Goal: Task Accomplishment & Management: Manage account settings

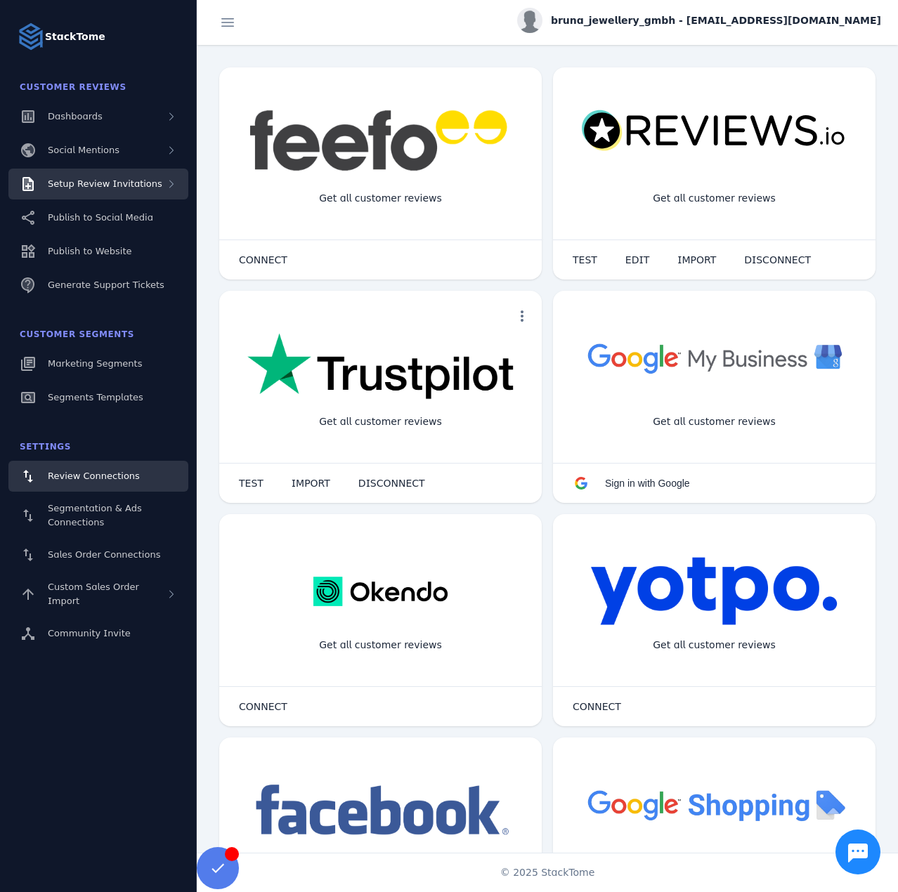
click at [141, 186] on span "Setup Review Invitations" at bounding box center [105, 183] width 114 height 11
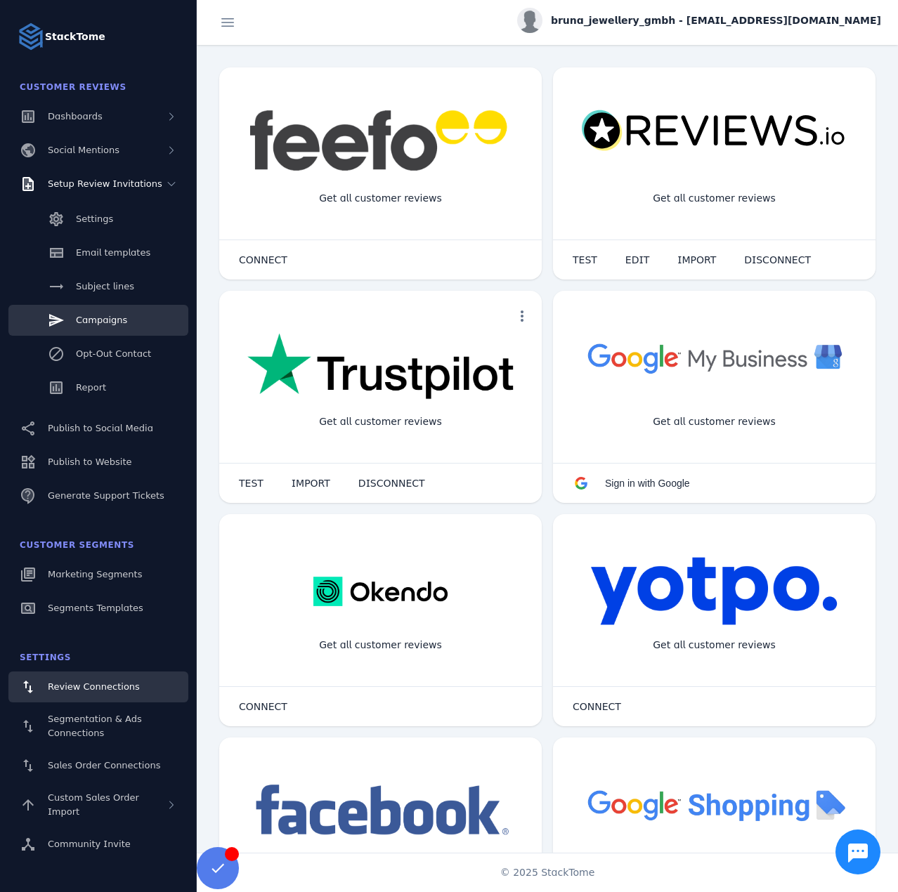
click at [108, 327] on link "Campaigns" at bounding box center [98, 320] width 180 height 31
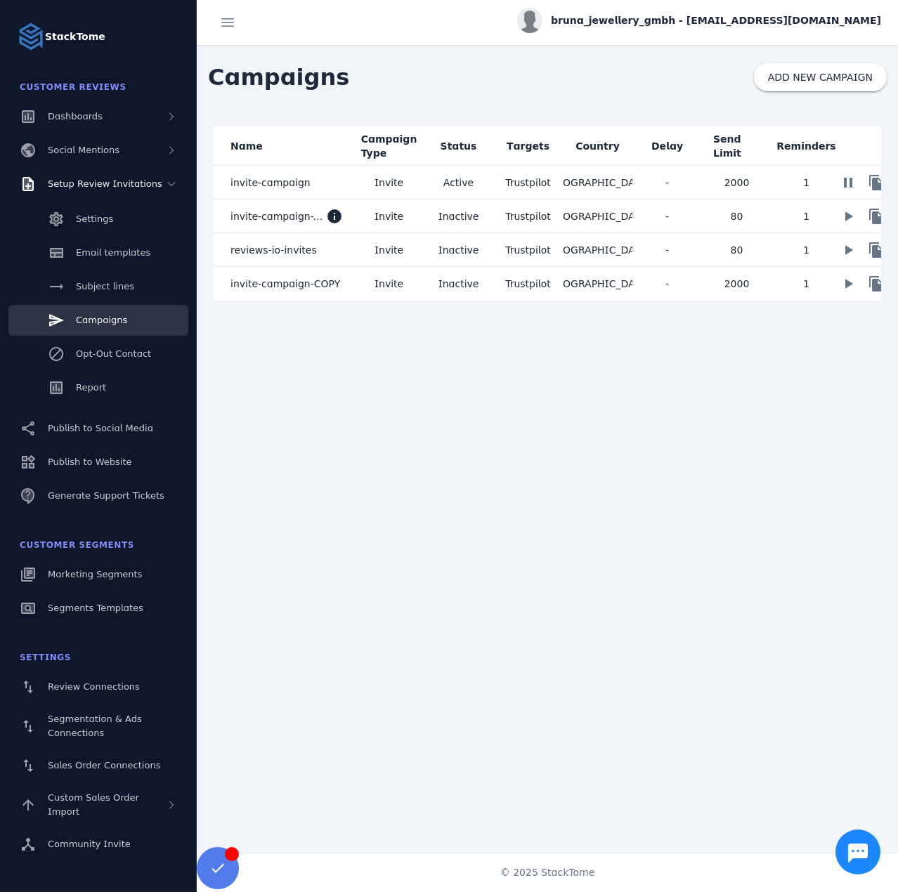
click at [426, 183] on mat-cell "Active" at bounding box center [459, 183] width 70 height 34
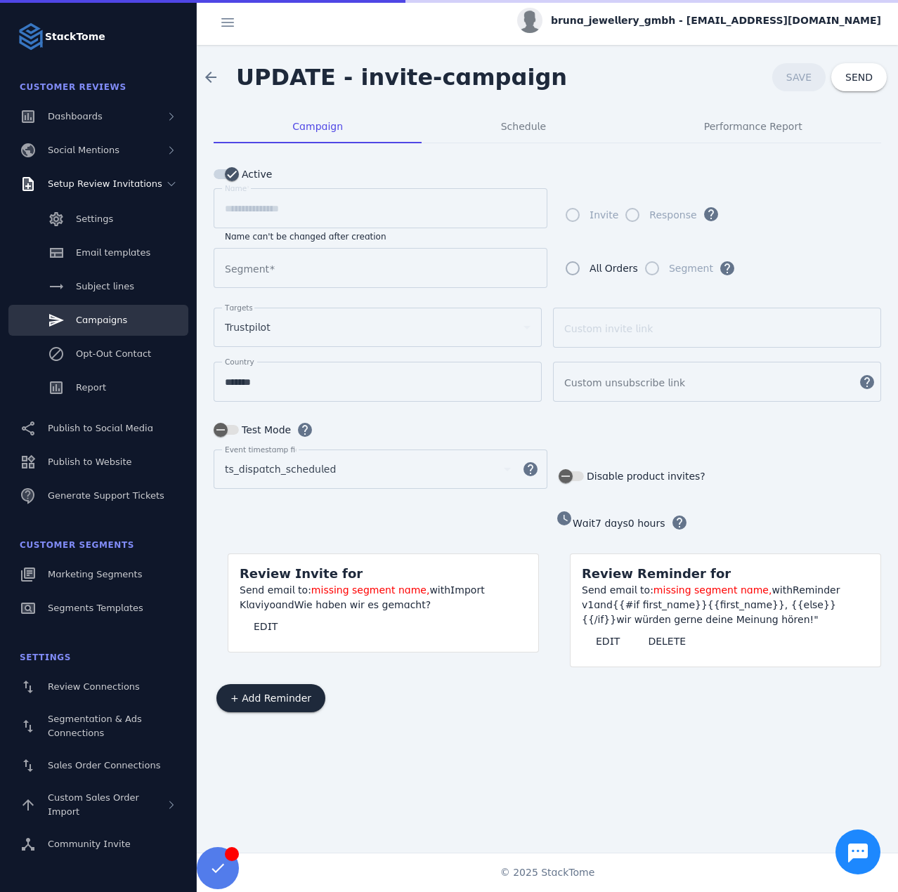
type input "**********"
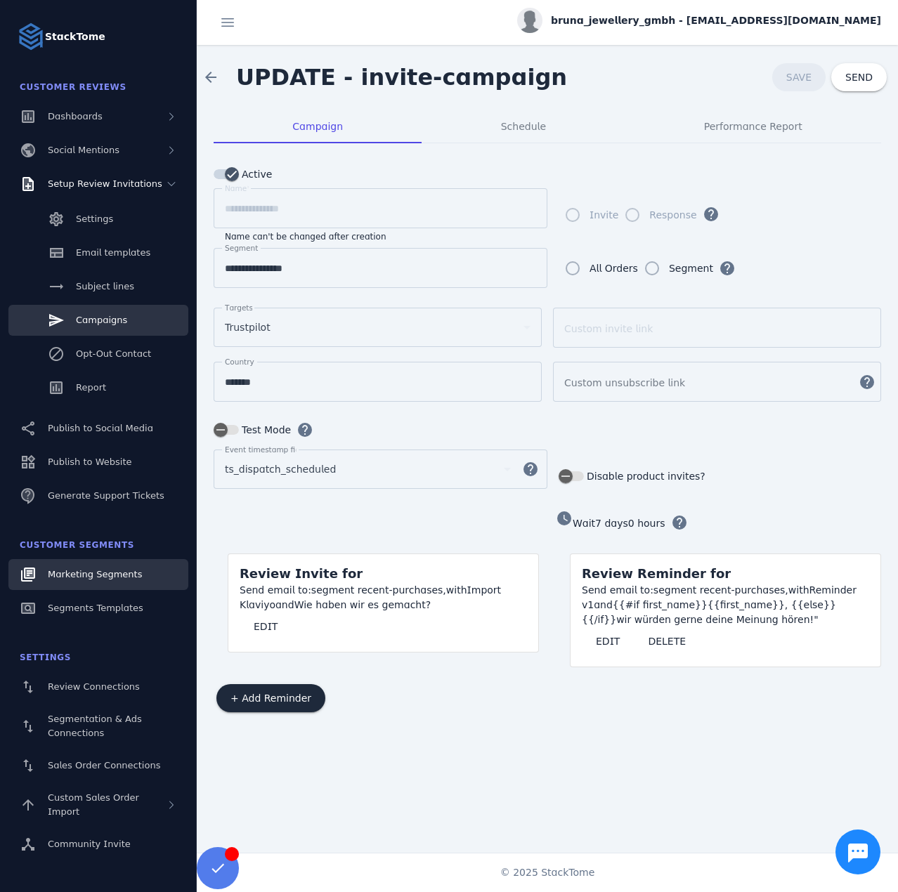
click at [113, 579] on span "Marketing Segments" at bounding box center [95, 574] width 94 height 11
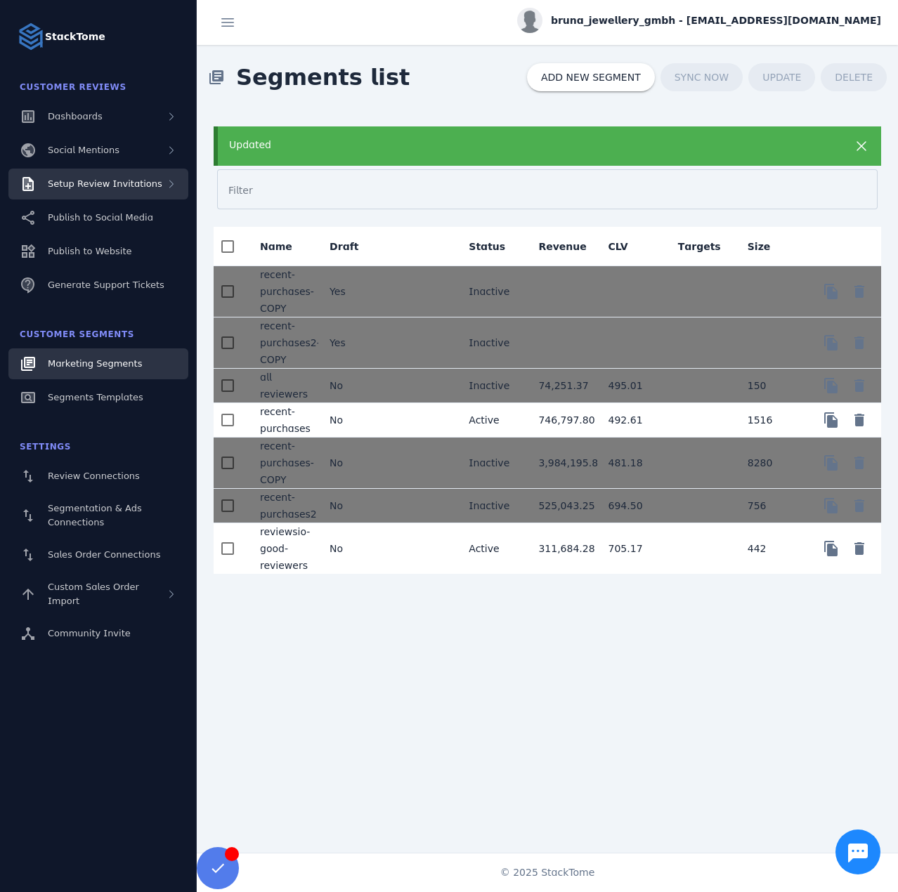
click at [119, 177] on div "Setup Review Invitations" at bounding box center [105, 184] width 114 height 14
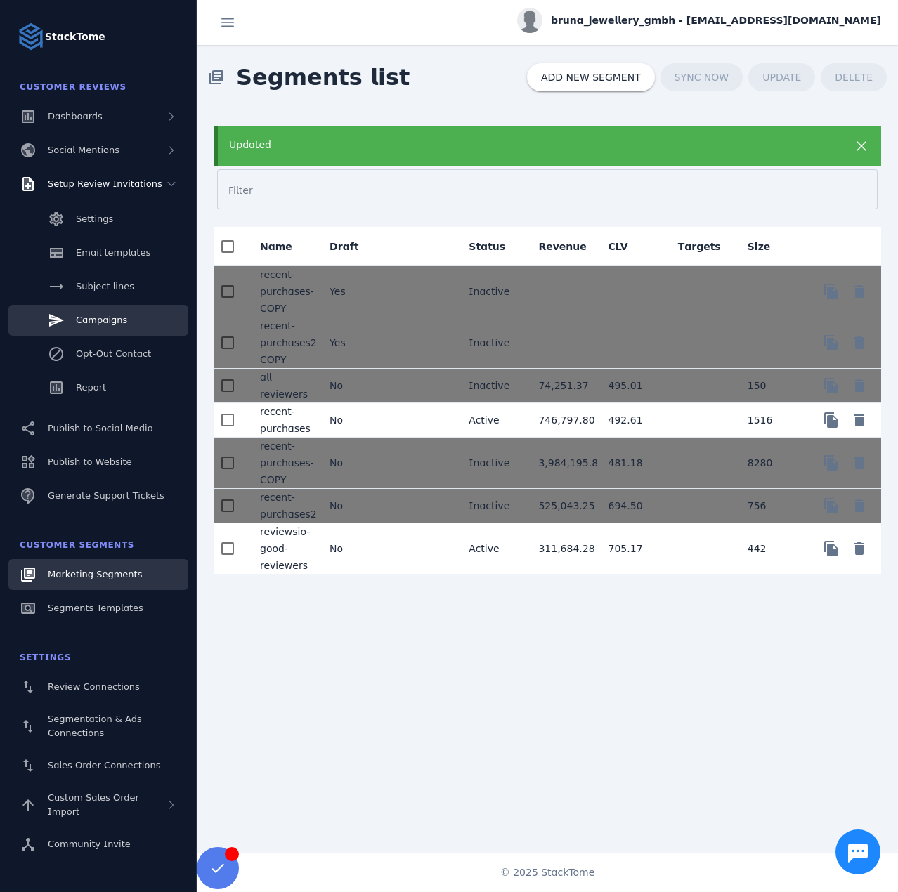
click at [112, 332] on link "Campaigns" at bounding box center [98, 320] width 180 height 31
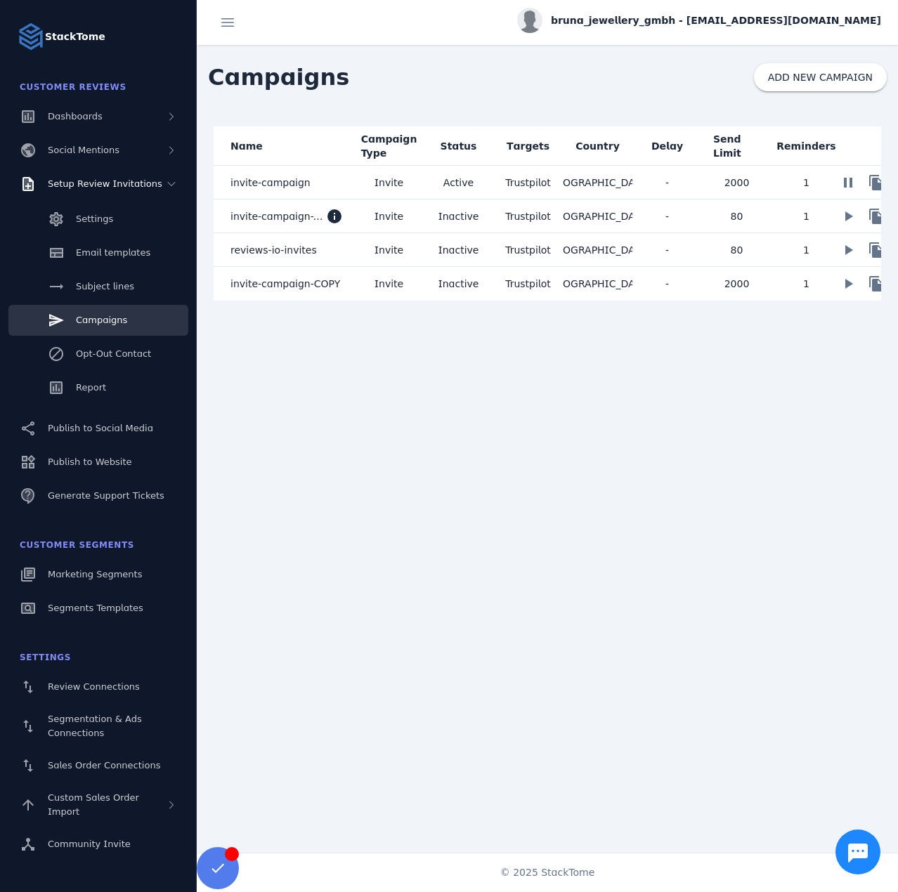
click at [298, 181] on span "invite-campaign" at bounding box center [270, 182] width 80 height 17
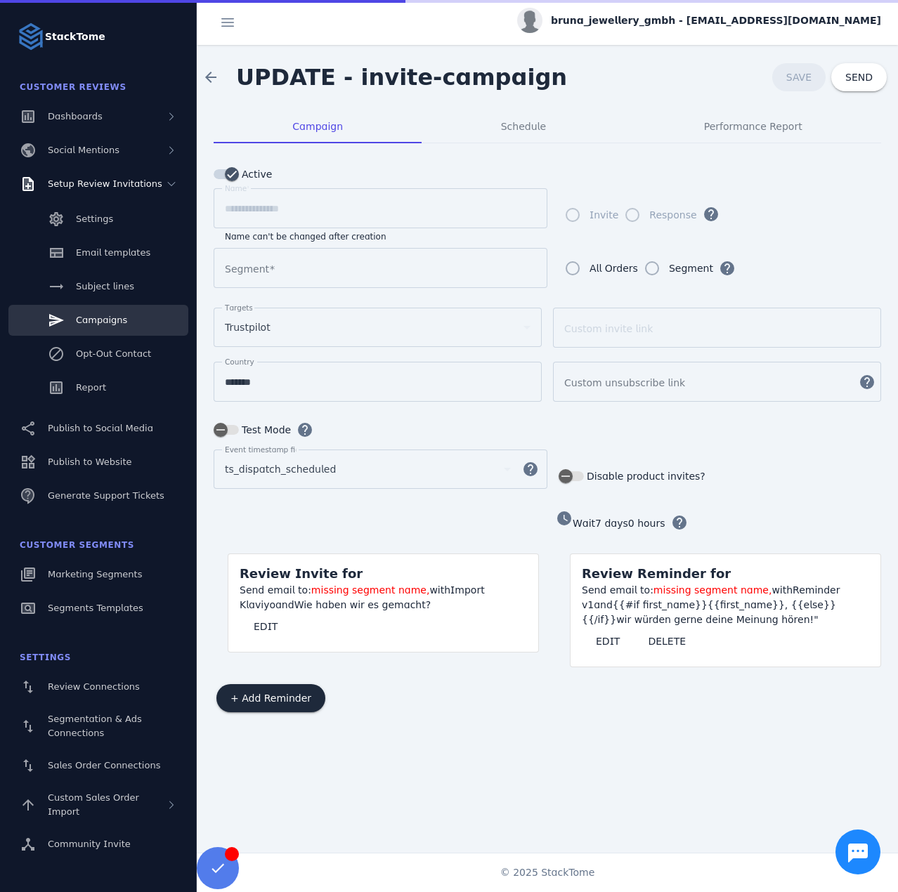
type input "**********"
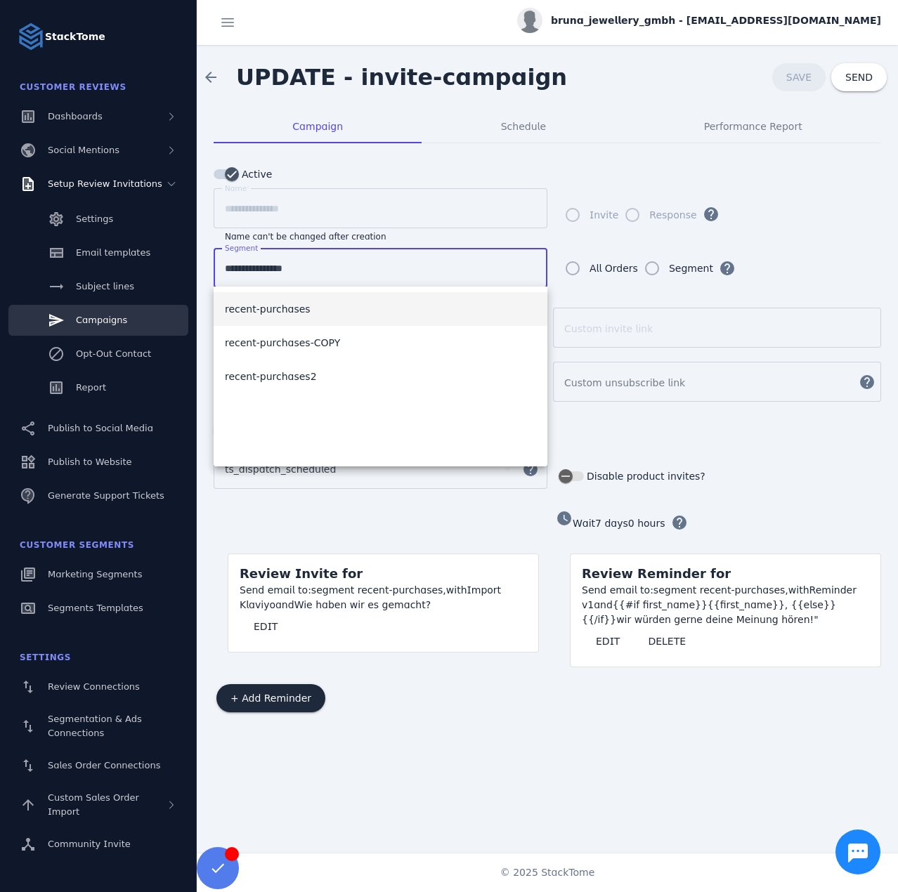
click at [295, 273] on input "**********" at bounding box center [380, 268] width 311 height 17
click at [811, 492] on div "Event timestamp field ts_dispatch_scheduled help Disable product invites?" at bounding box center [547, 476] width 667 height 53
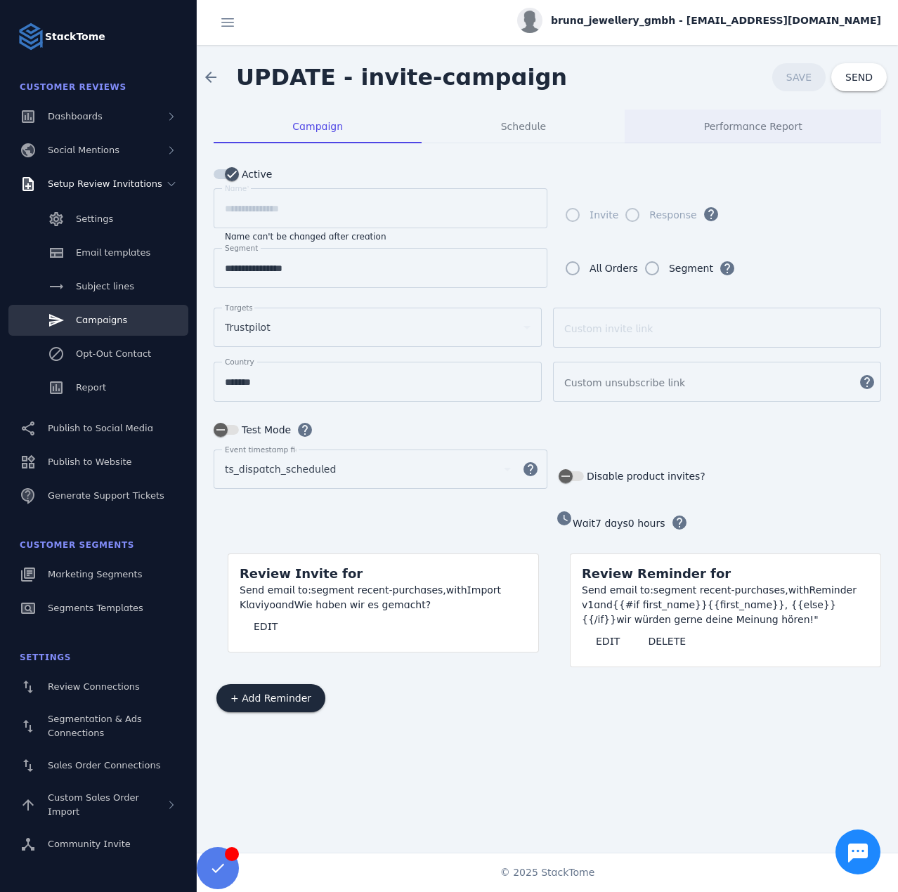
click at [727, 128] on span "Performance Report" at bounding box center [753, 127] width 98 height 10
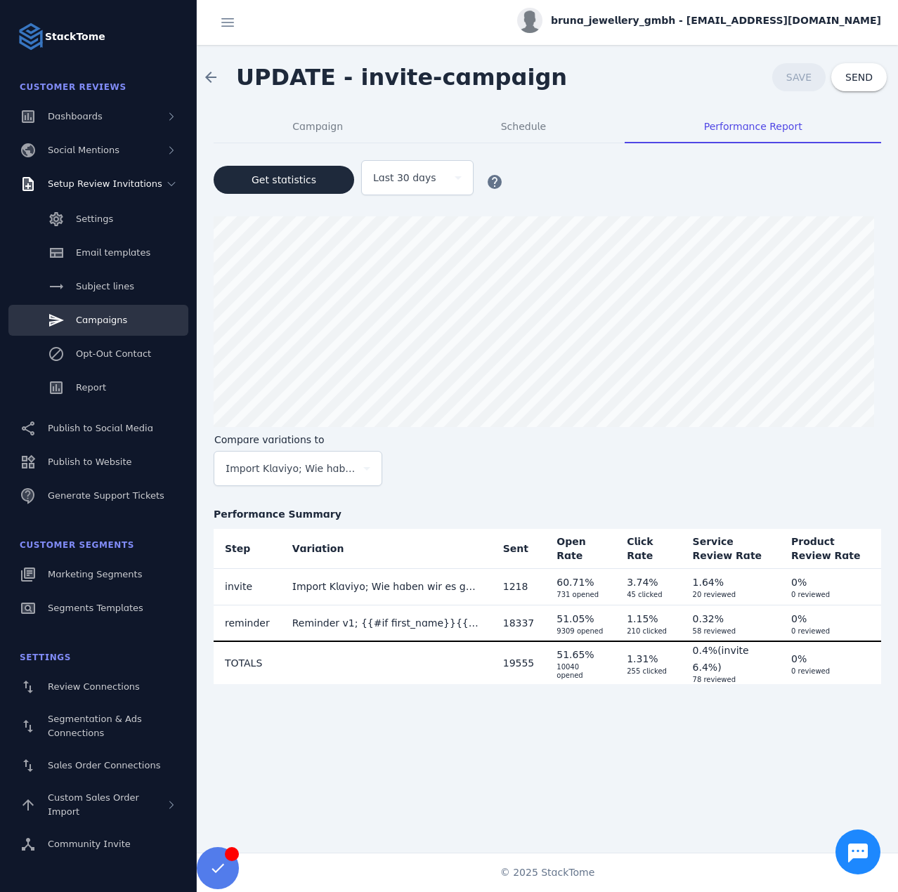
drag, startPoint x: 118, startPoint y: 391, endPoint x: 141, endPoint y: 335, distance: 60.8
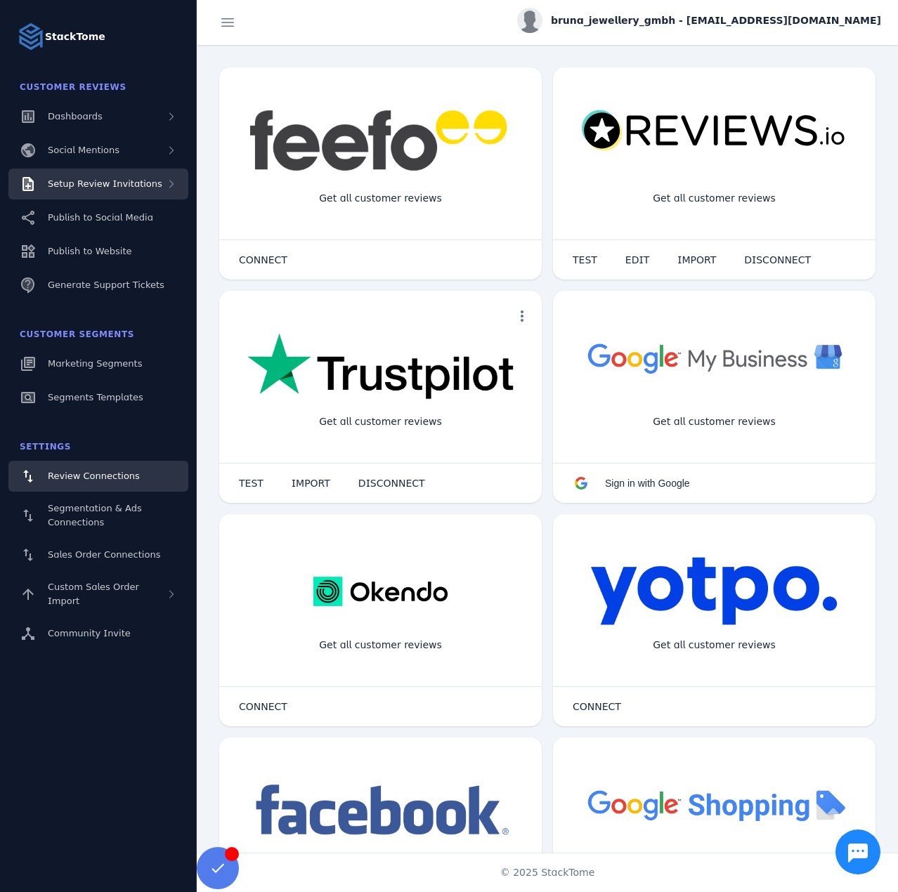
click at [145, 183] on span "Setup Review Invitations" at bounding box center [105, 183] width 114 height 11
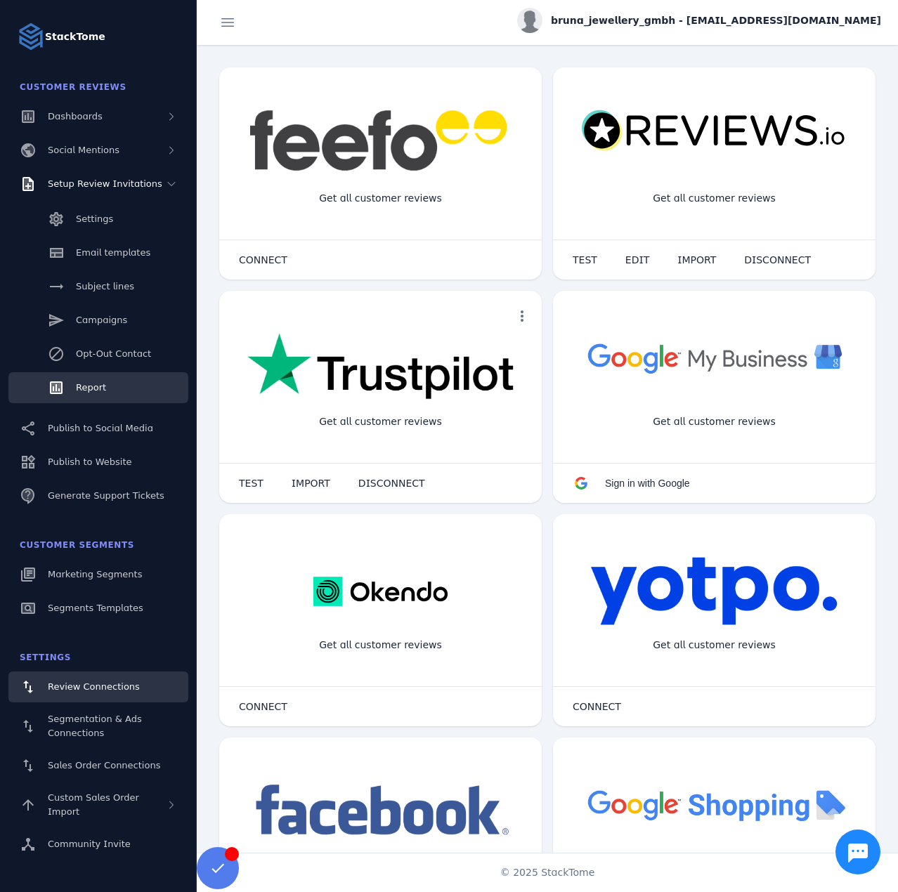
click at [101, 392] on span "Report" at bounding box center [91, 387] width 30 height 11
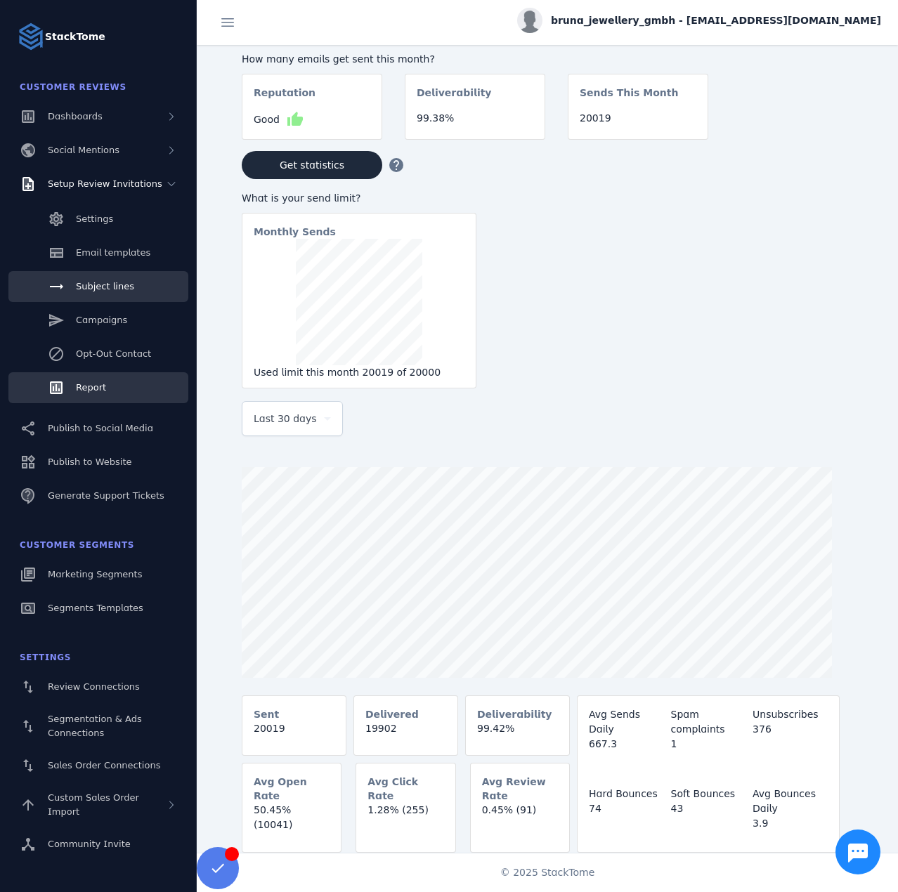
drag, startPoint x: 101, startPoint y: 318, endPoint x: 104, endPoint y: 295, distance: 22.7
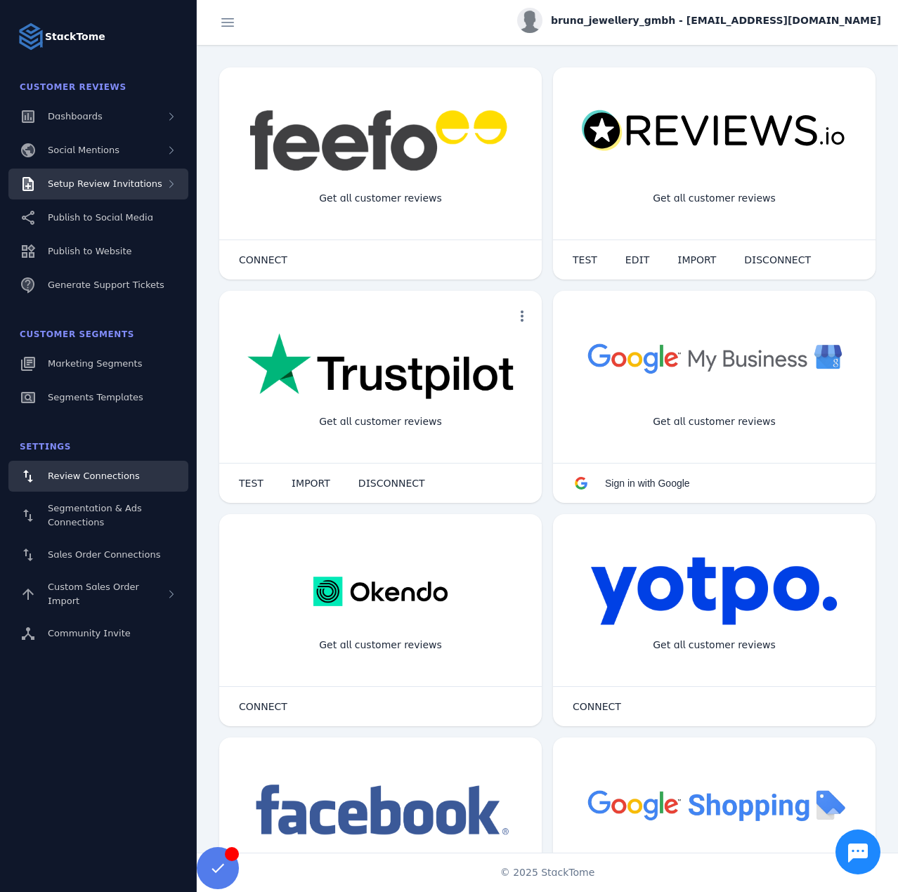
click at [116, 190] on div "Setup Review Invitations" at bounding box center [105, 184] width 114 height 14
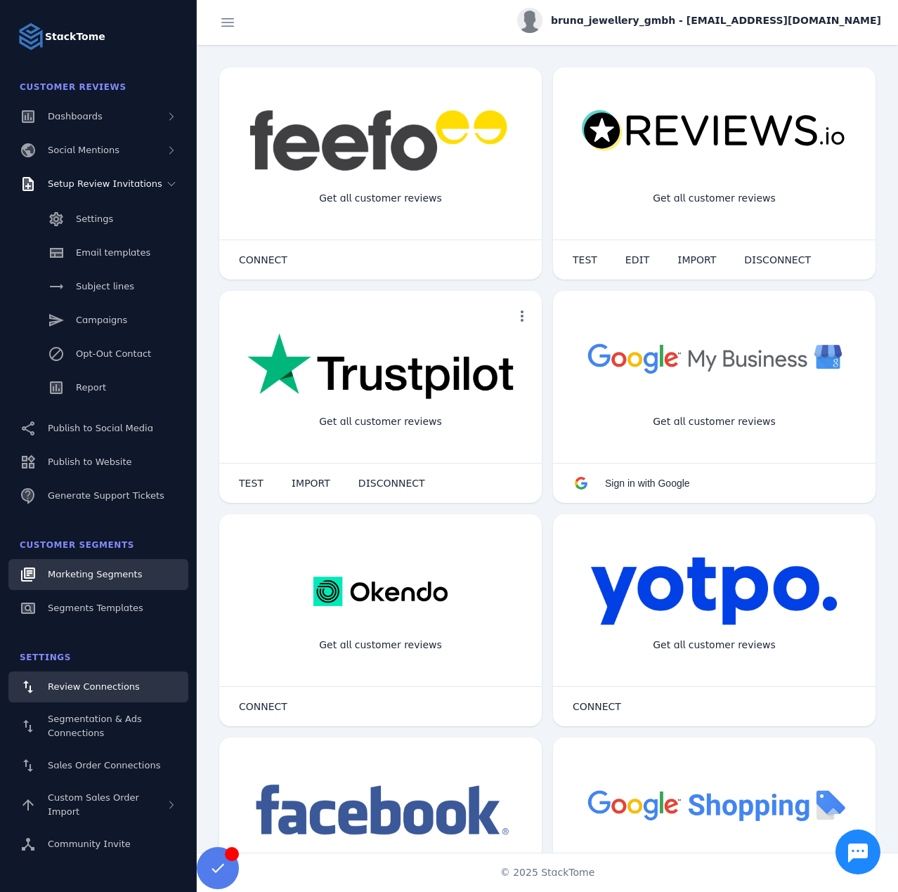
click at [130, 567] on link "Marketing Segments" at bounding box center [98, 574] width 180 height 31
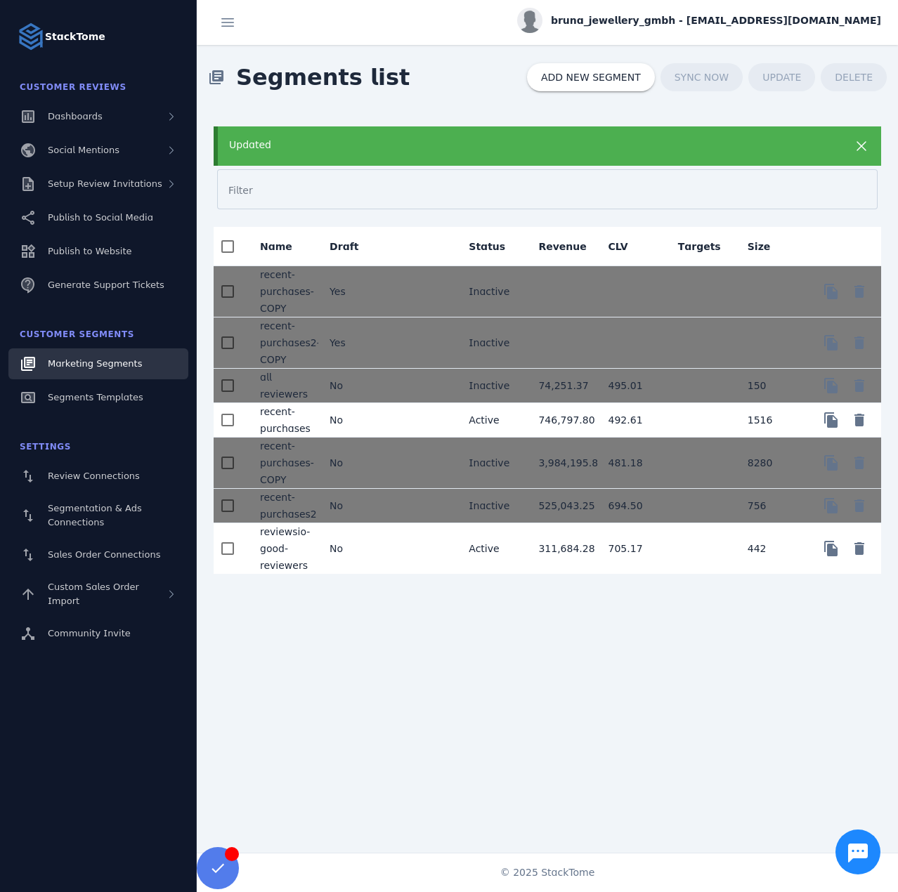
click at [346, 416] on mat-cell "No" at bounding box center [353, 420] width 70 height 34
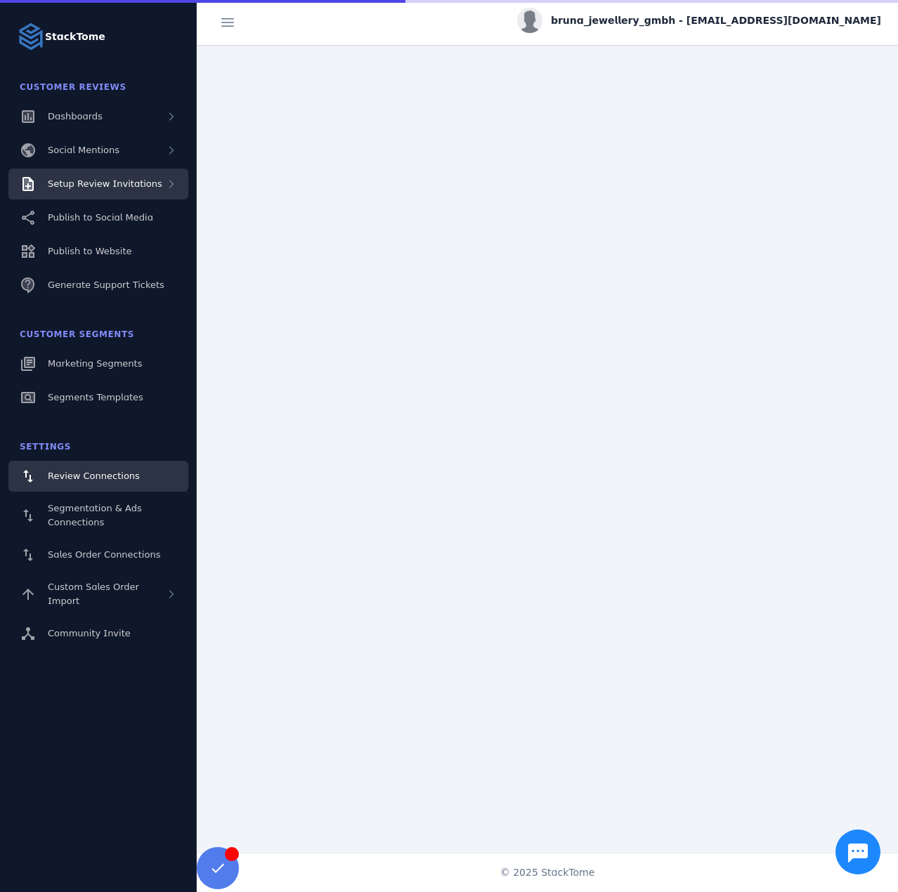
click at [122, 178] on span "Setup Review Invitations" at bounding box center [105, 183] width 114 height 11
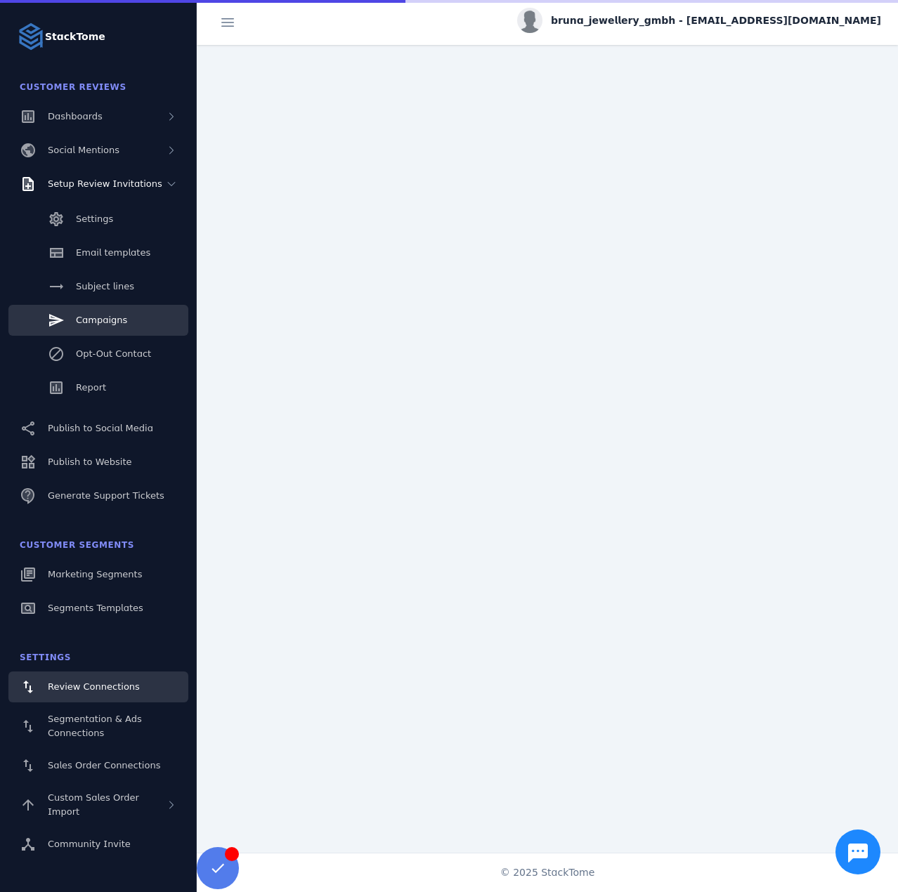
click at [103, 315] on span "Campaigns" at bounding box center [101, 320] width 51 height 11
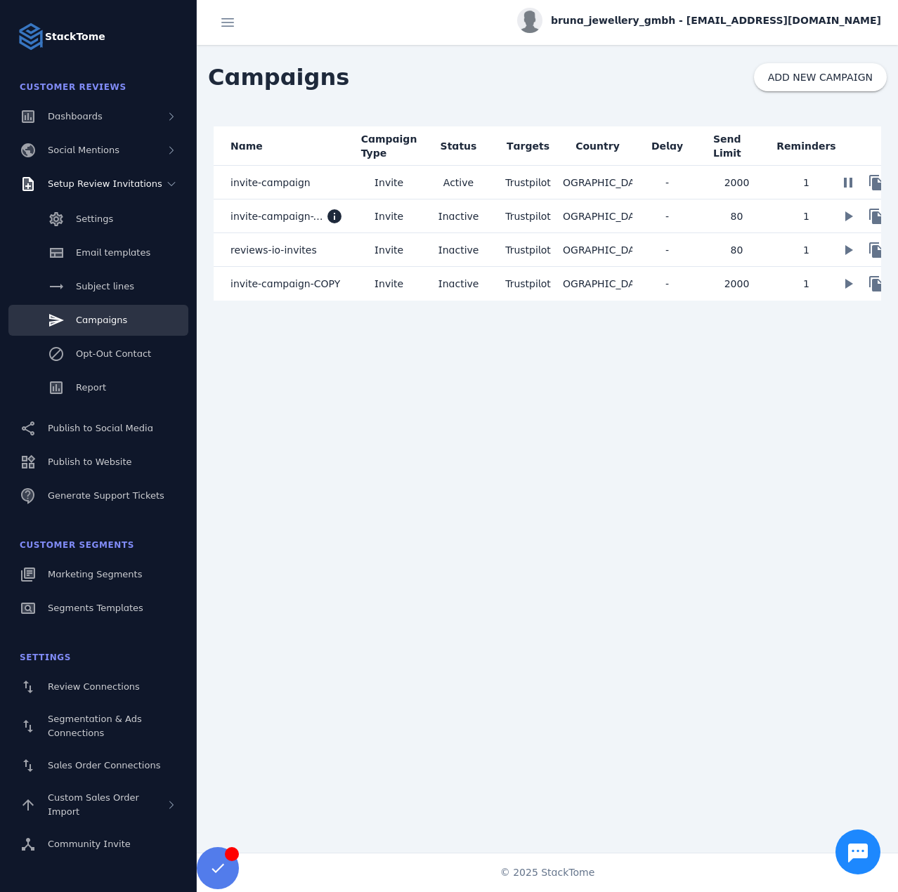
click at [343, 180] on mat-cell "invite-campaign" at bounding box center [284, 183] width 140 height 34
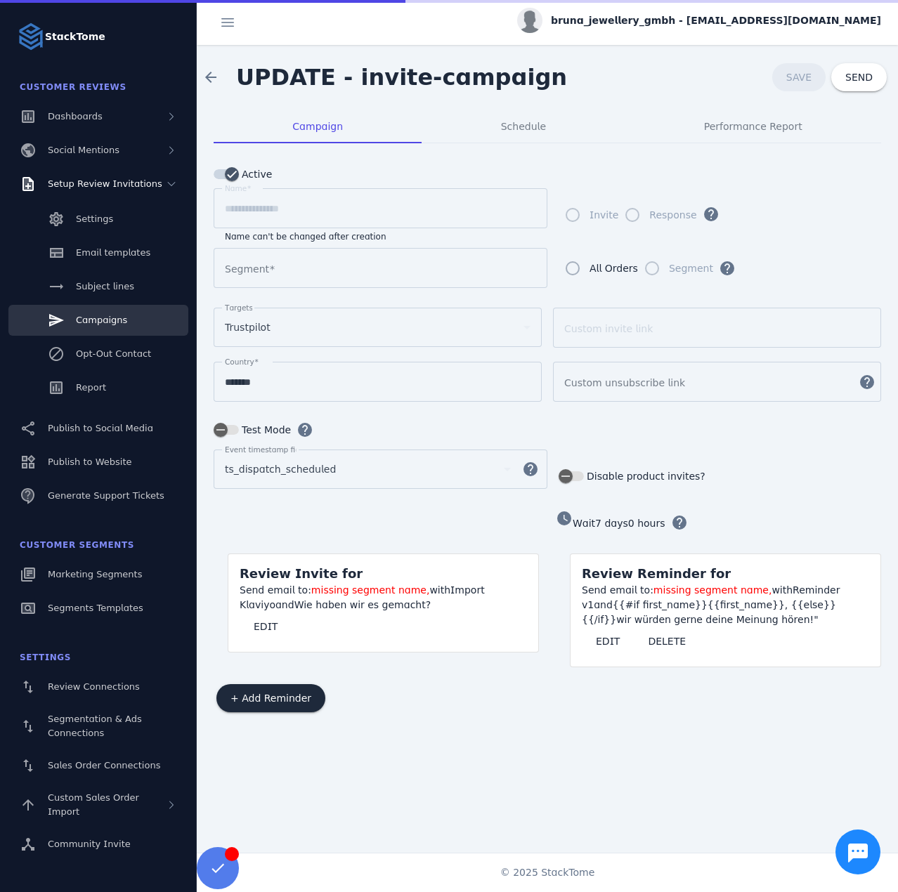
type input "**********"
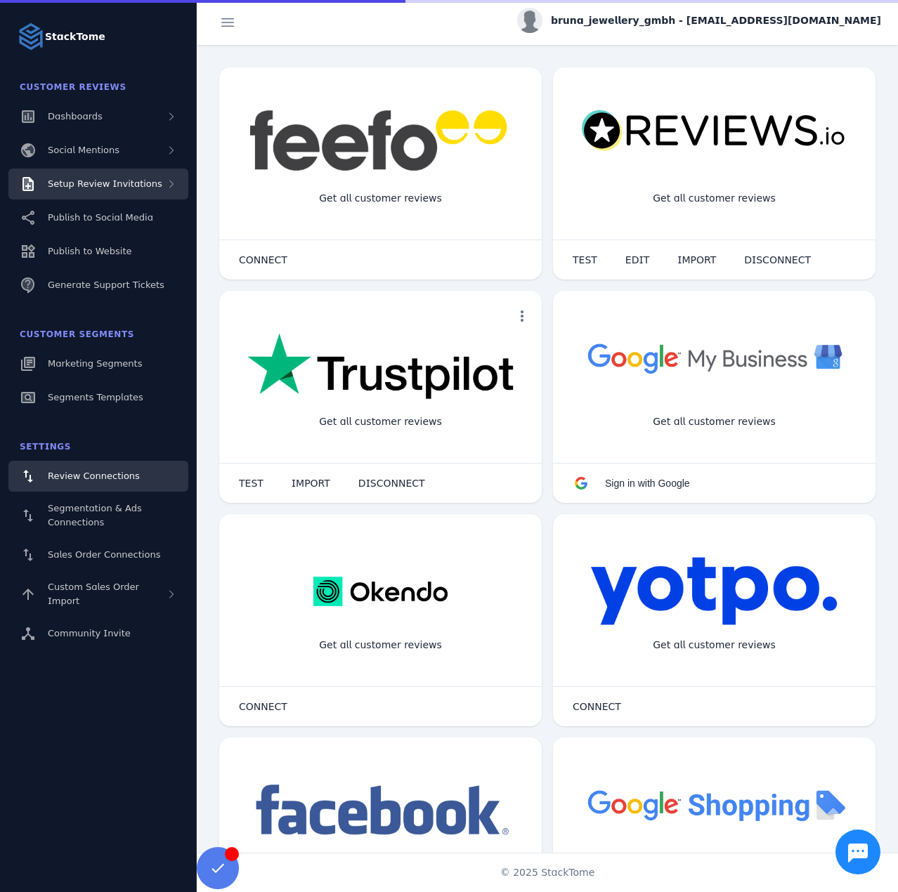
click at [116, 185] on span "Setup Review Invitations" at bounding box center [105, 183] width 114 height 11
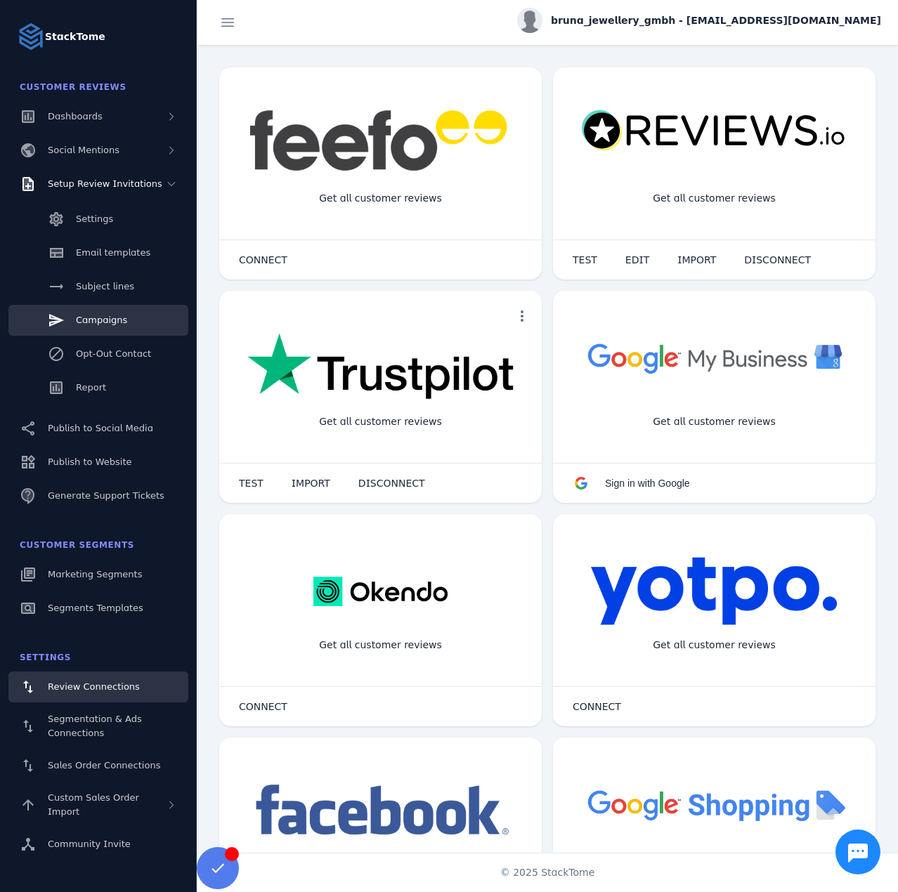
click at [105, 315] on span "Campaigns" at bounding box center [101, 320] width 51 height 11
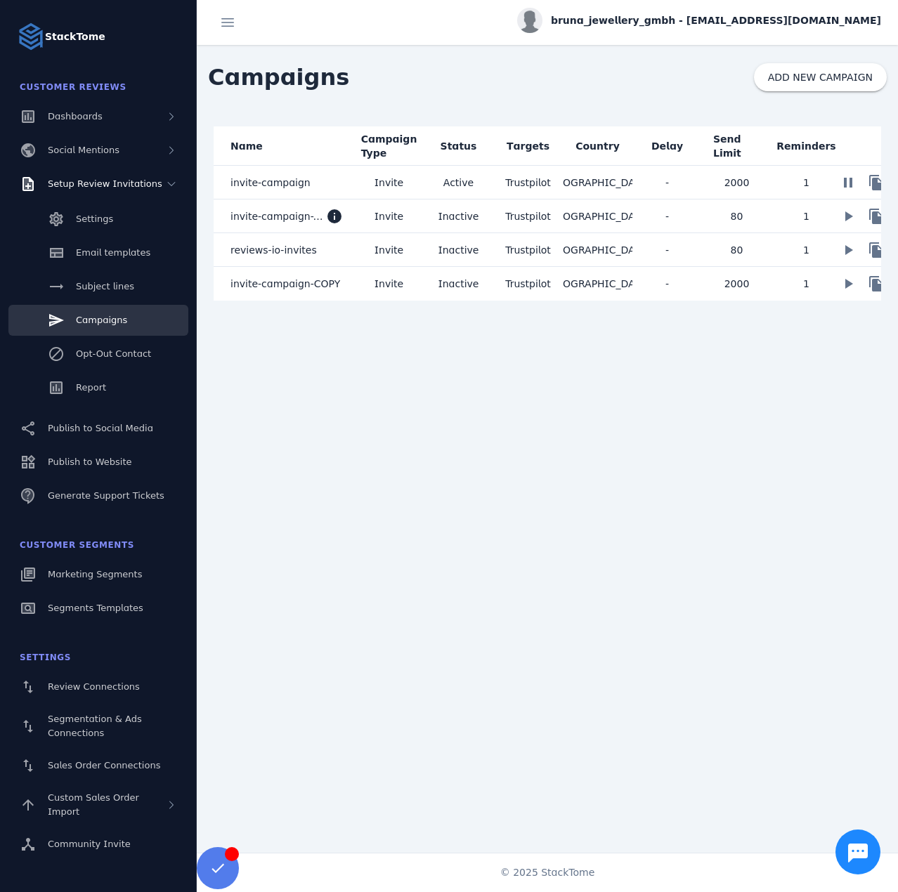
click at [307, 178] on mat-cell "invite-campaign" at bounding box center [284, 183] width 140 height 34
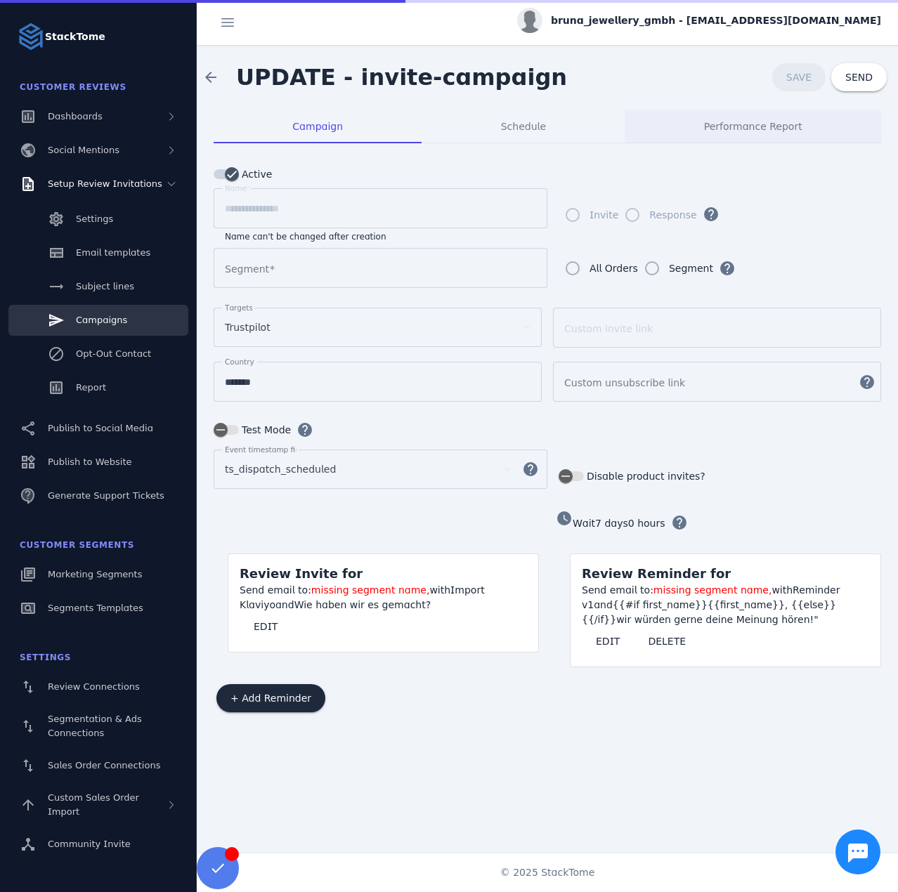
type input "**********"
click at [731, 118] on span "Performance Report" at bounding box center [753, 127] width 98 height 34
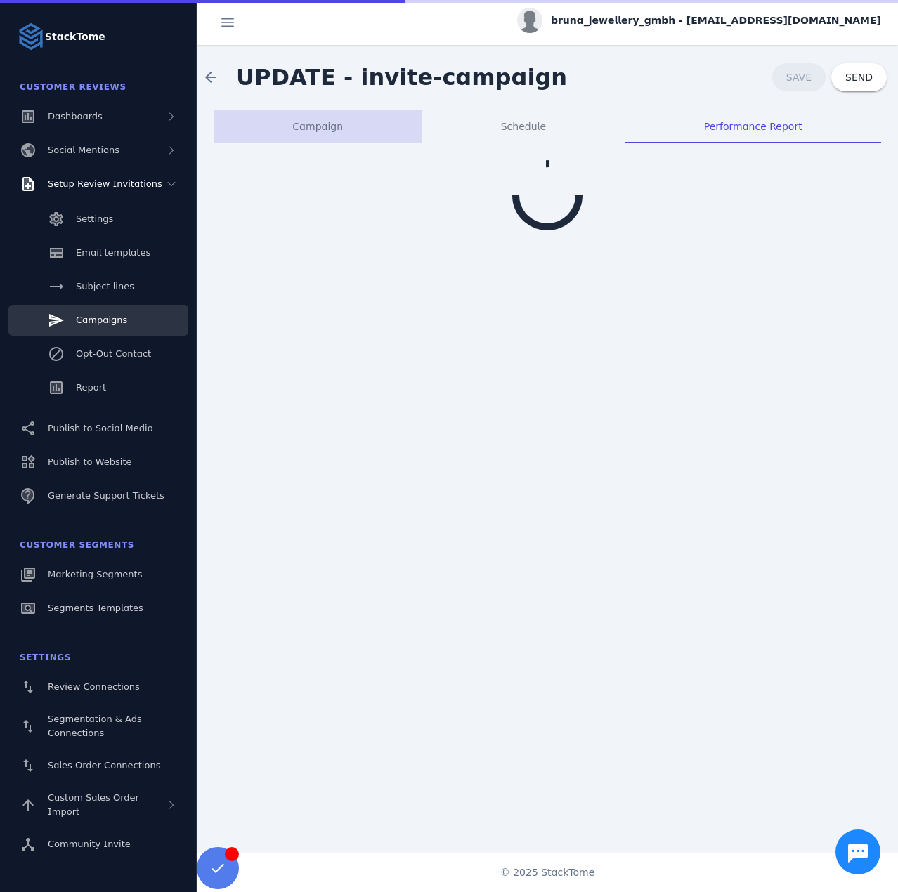
click at [315, 134] on span "Campaign" at bounding box center [317, 127] width 51 height 34
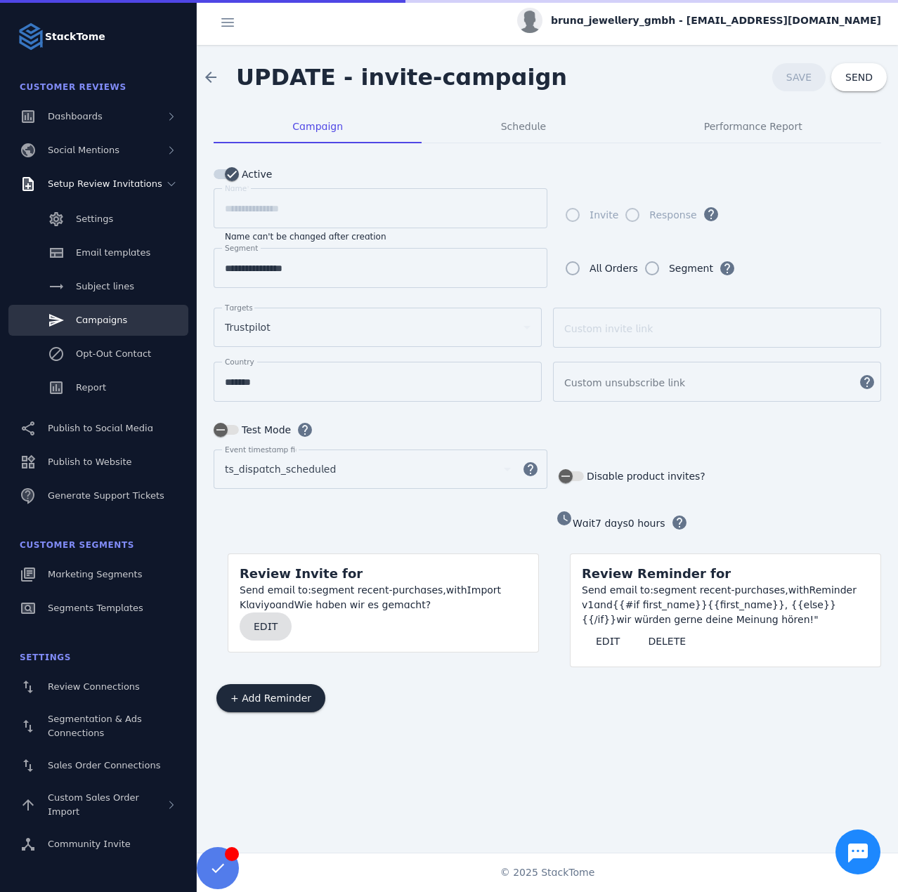
click at [269, 622] on span "EDIT" at bounding box center [266, 627] width 24 height 10
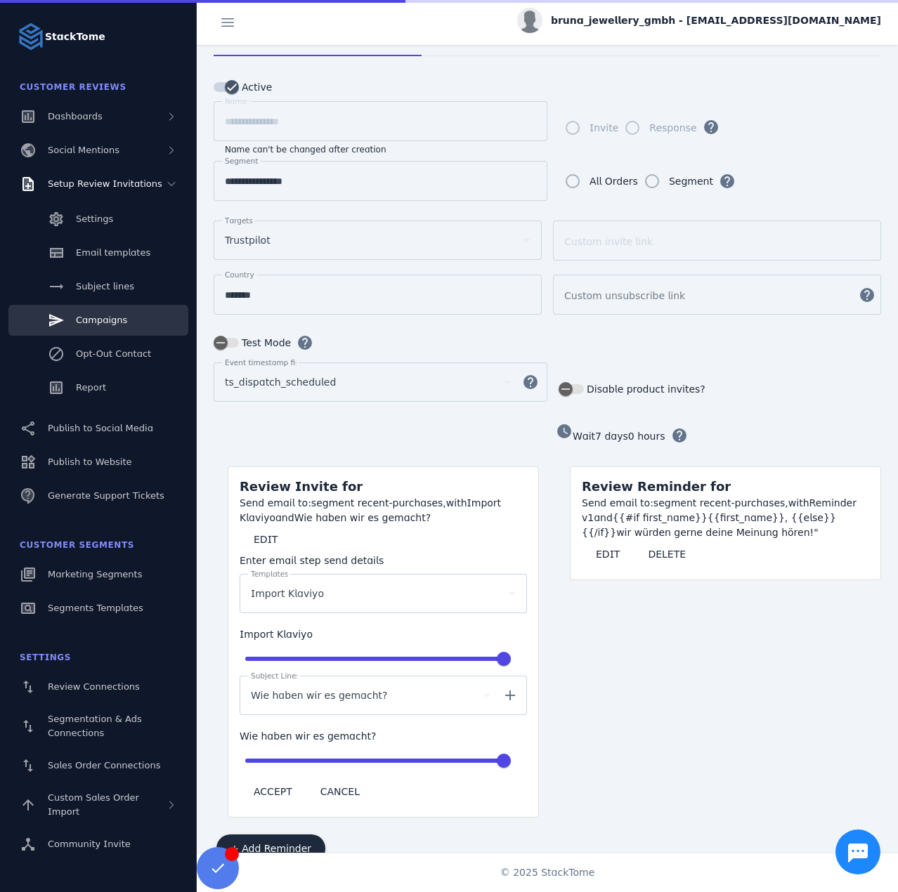
scroll to position [113, 0]
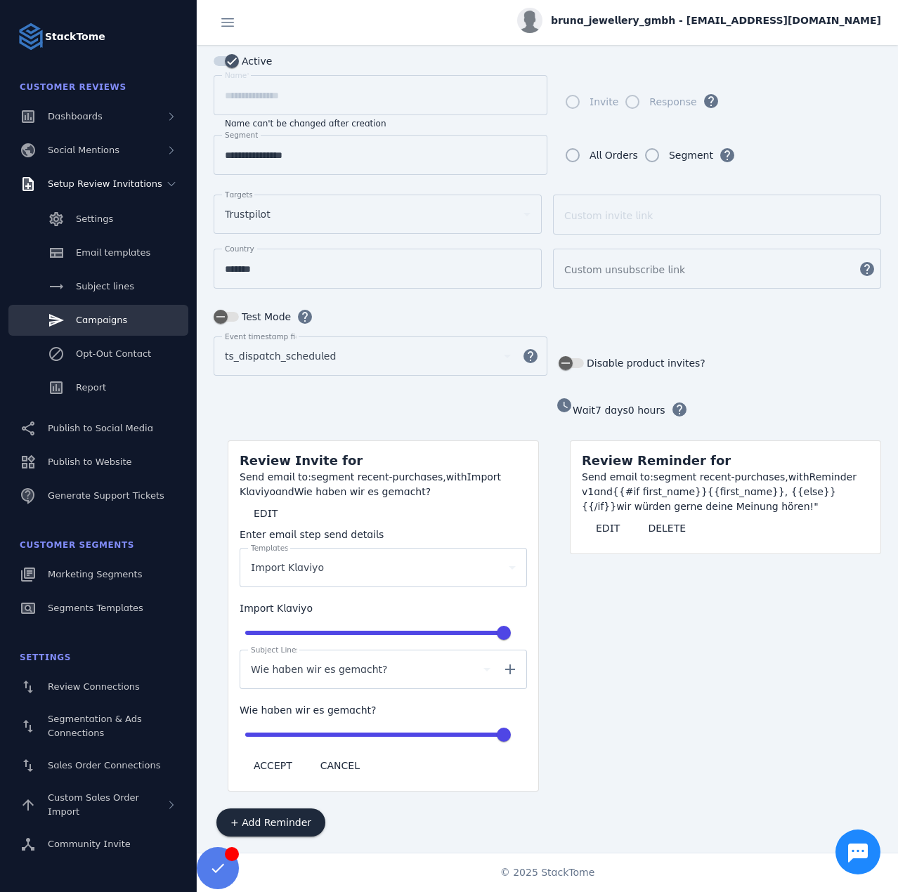
click at [355, 673] on div "Wie haben wir es gemacht?" at bounding box center [371, 669] width 240 height 39
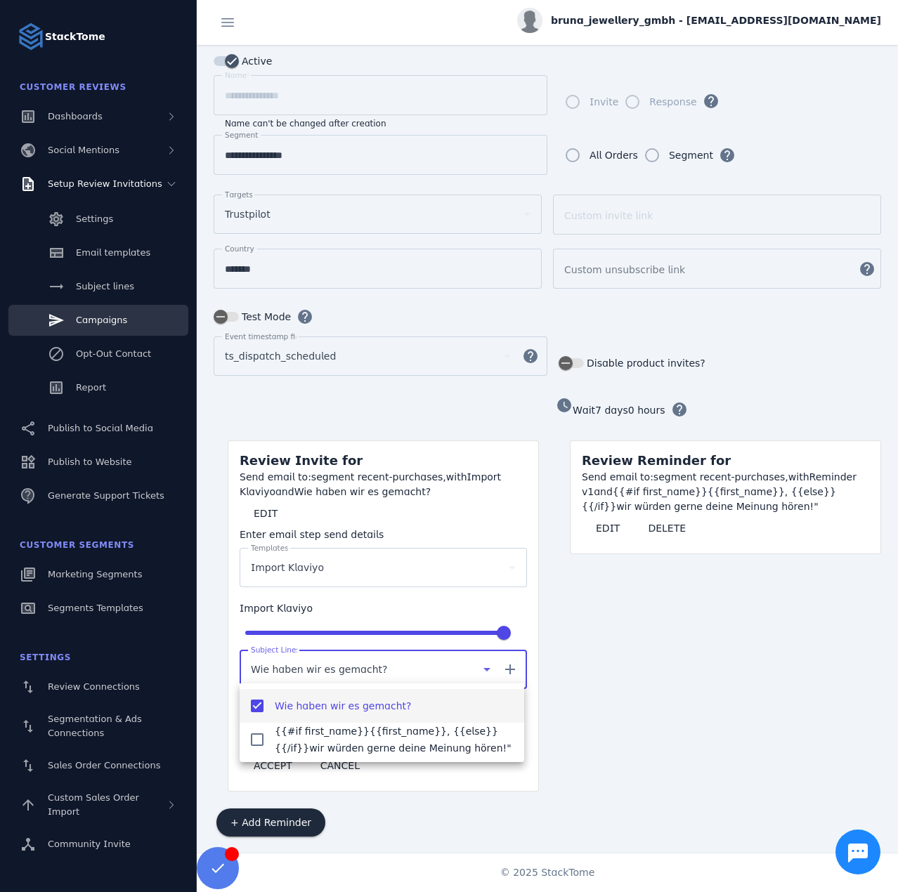
click at [394, 569] on div at bounding box center [449, 446] width 898 height 892
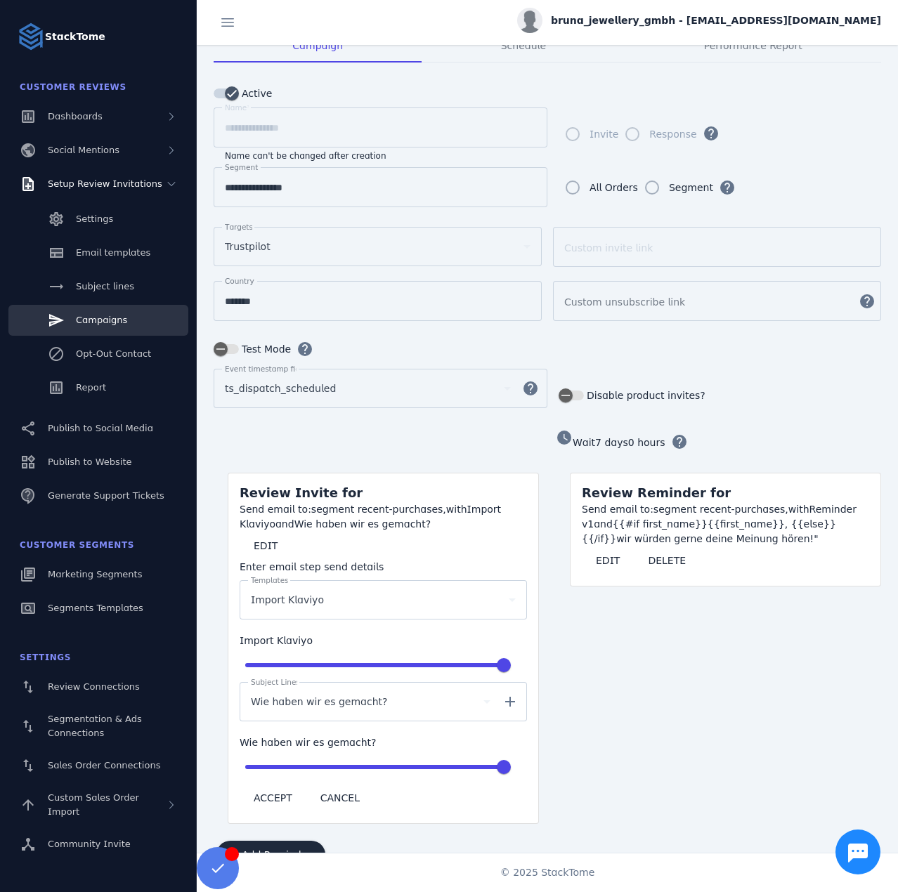
scroll to position [0, 0]
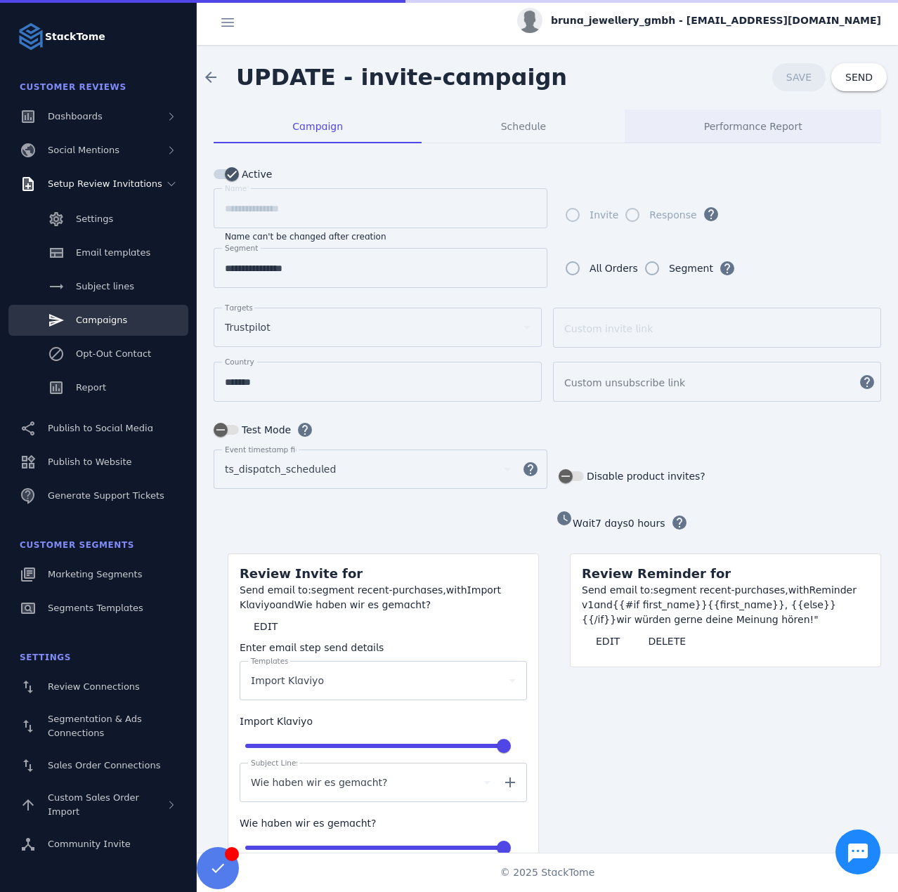
click at [679, 124] on div "Performance Report" at bounding box center [752, 127] width 256 height 34
